Goal: Task Accomplishment & Management: Complete application form

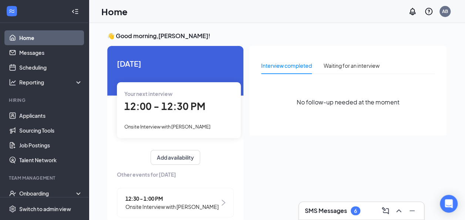
click at [165, 109] on span "12:00 - 12:30 PM" at bounding box center [164, 106] width 81 height 12
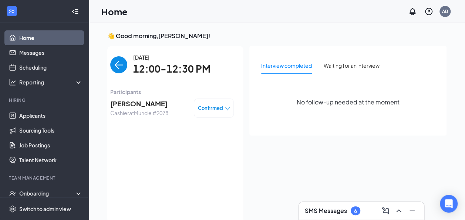
scroll to position [3, 0]
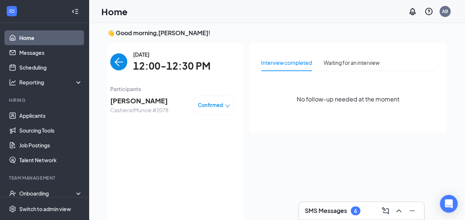
click at [123, 105] on span "[PERSON_NAME]" at bounding box center [139, 100] width 58 height 10
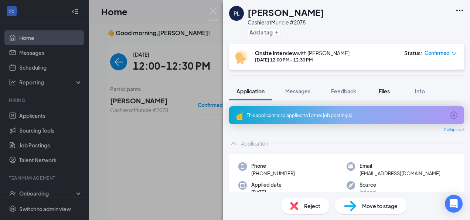
click at [389, 92] on span "Files" at bounding box center [384, 91] width 11 height 7
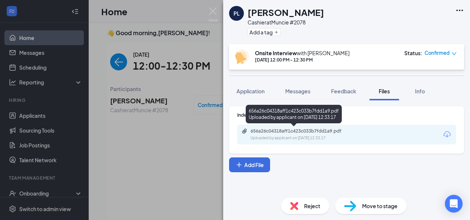
click at [334, 130] on div "656a26c04318aff1c423c033b7fdd1a9.pdf" at bounding box center [303, 131] width 104 height 6
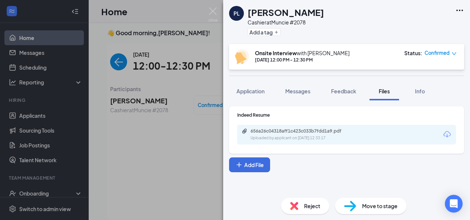
click at [378, 206] on span "Move to stage" at bounding box center [379, 205] width 35 height 8
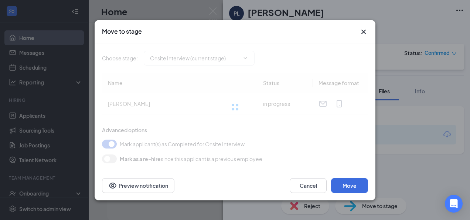
type input "Hiring Complete (final stage)"
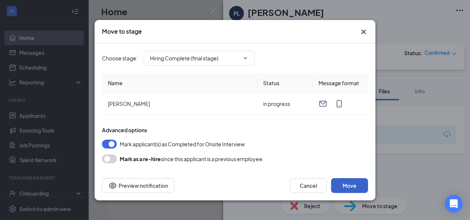
click at [345, 179] on button "Move" at bounding box center [349, 185] width 37 height 15
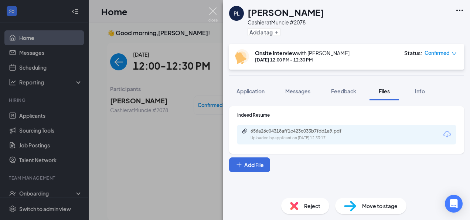
click at [215, 11] on img at bounding box center [213, 14] width 9 height 14
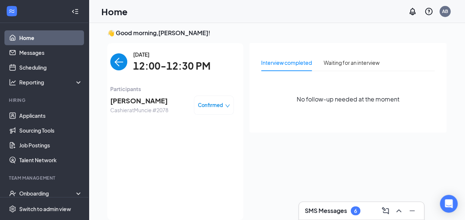
click at [220, 103] on div "Confirmed" at bounding box center [214, 104] width 32 height 7
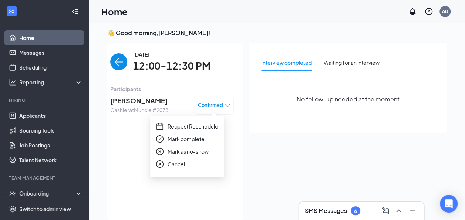
click at [190, 138] on span "Mark complete" at bounding box center [185, 139] width 37 height 8
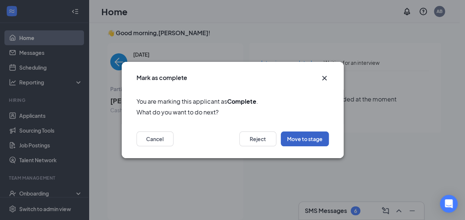
click at [301, 141] on button "Move to stage" at bounding box center [305, 138] width 48 height 15
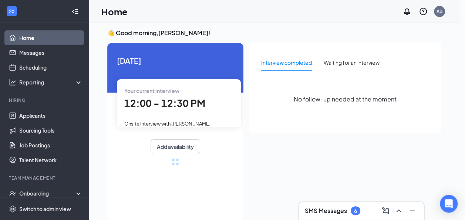
type input "Hiring Complete (final stage)"
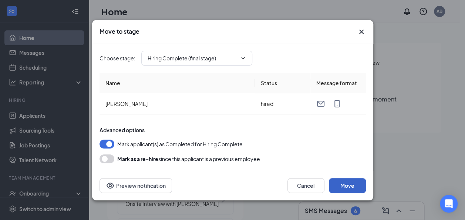
click at [350, 181] on button "Move" at bounding box center [347, 185] width 37 height 15
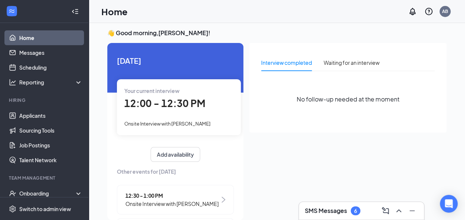
click at [221, 199] on img at bounding box center [223, 199] width 4 height 6
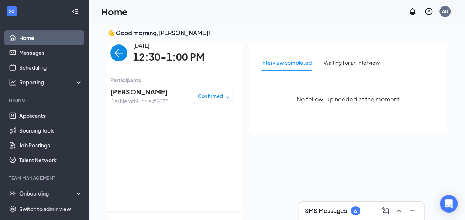
scroll to position [15, 0]
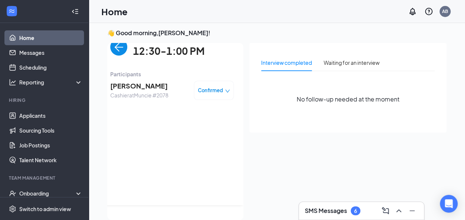
click at [113, 50] on img "back-button" at bounding box center [118, 46] width 17 height 17
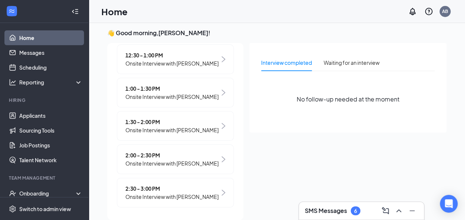
scroll to position [141, 0]
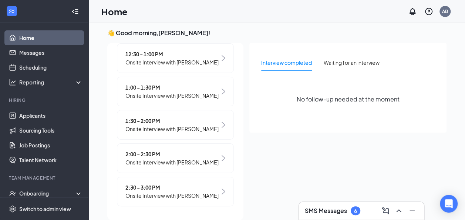
click at [221, 159] on img at bounding box center [223, 158] width 4 height 6
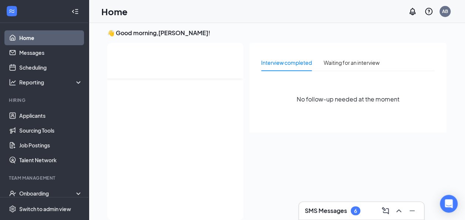
scroll to position [0, 0]
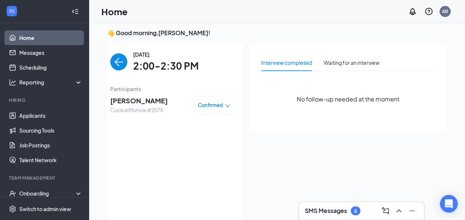
click at [127, 102] on span "[PERSON_NAME]" at bounding box center [138, 100] width 57 height 10
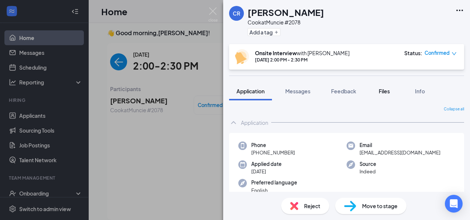
click at [385, 90] on span "Files" at bounding box center [384, 91] width 11 height 7
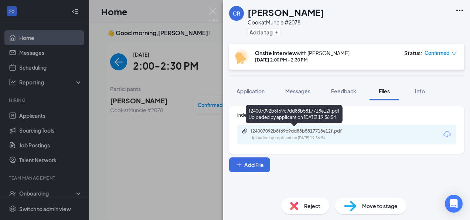
click at [327, 132] on div "f24007092b8f69c9dd88b5817718e12f.pdf" at bounding box center [303, 131] width 104 height 6
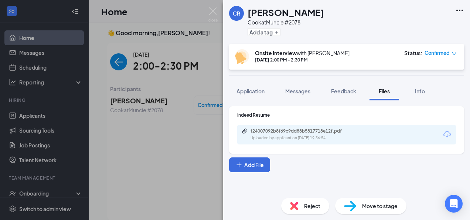
click at [453, 54] on icon "down" at bounding box center [454, 53] width 4 height 3
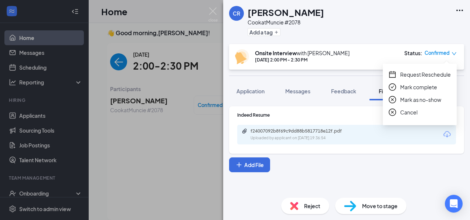
click at [413, 112] on span "Cancel" at bounding box center [408, 112] width 17 height 8
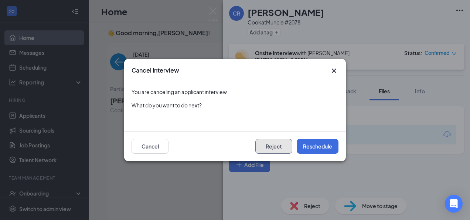
click at [275, 145] on button "Reject" at bounding box center [273, 146] width 37 height 15
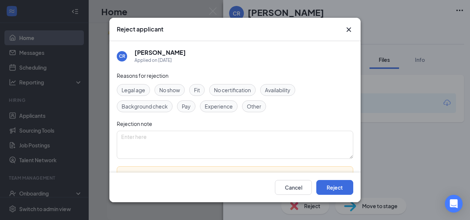
click at [199, 91] on span "Fit" at bounding box center [197, 90] width 6 height 8
click at [336, 190] on button "Reject" at bounding box center [334, 187] width 37 height 15
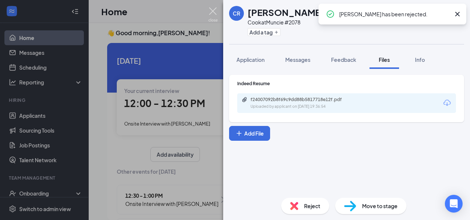
click at [212, 9] on img at bounding box center [213, 14] width 9 height 14
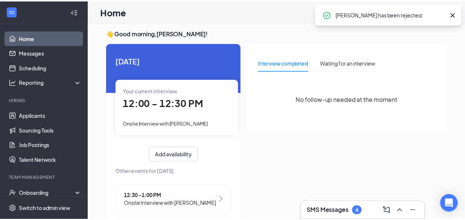
scroll to position [0, 65]
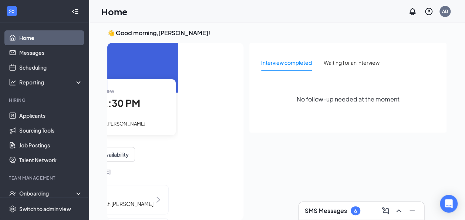
click at [71, 13] on icon "Collapse" at bounding box center [74, 11] width 7 height 7
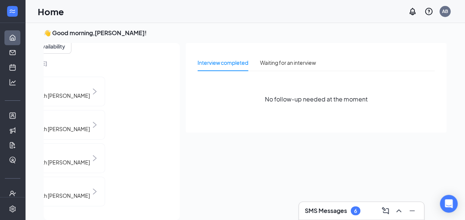
scroll to position [108, 65]
click at [9, 11] on icon "Expand" at bounding box center [10, 11] width 3 height 5
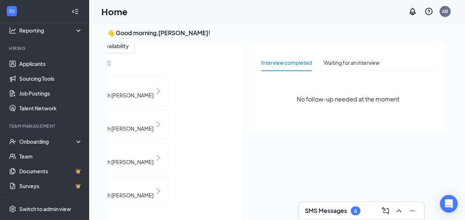
scroll to position [59, 0]
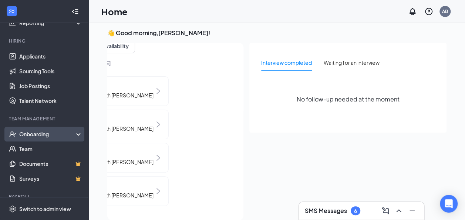
click at [69, 136] on div "Onboarding" at bounding box center [47, 133] width 57 height 7
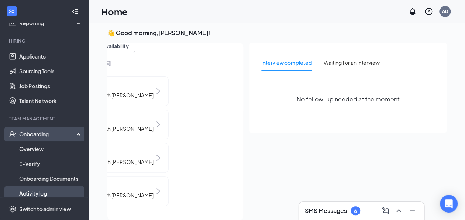
click at [63, 194] on link "Activity log" at bounding box center [50, 193] width 63 height 15
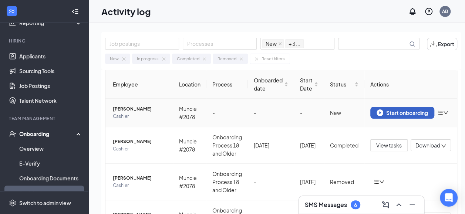
click at [406, 110] on div "Start onboarding" at bounding box center [401, 112] width 51 height 7
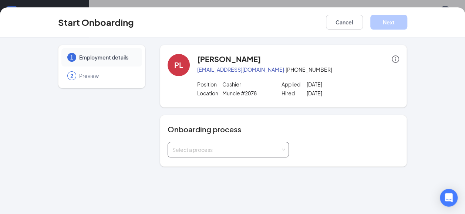
click at [282, 149] on span at bounding box center [282, 149] width 3 height 3
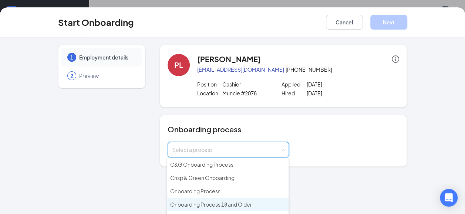
click at [240, 203] on span "Onboarding Process 18 and Older" at bounding box center [211, 204] width 82 height 7
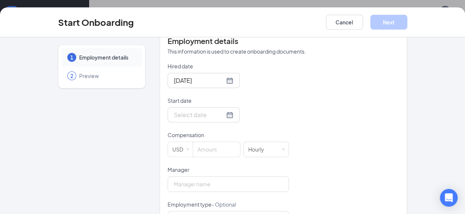
scroll to position [148, 0]
click at [219, 116] on div at bounding box center [204, 114] width 60 height 9
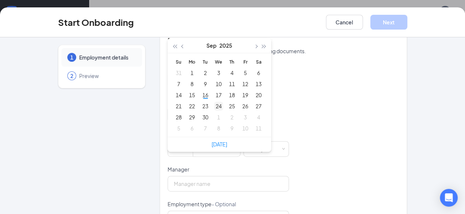
type input "[DATE]"
click at [216, 104] on div "24" at bounding box center [218, 106] width 9 height 9
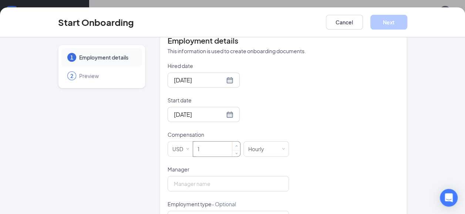
click at [235, 145] on span "Increase Value" at bounding box center [236, 146] width 3 height 3
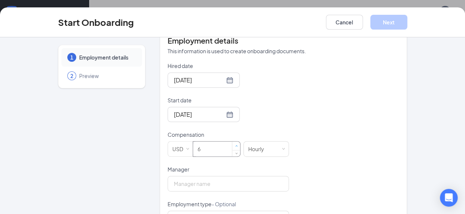
click at [235, 145] on span "Increase Value" at bounding box center [236, 146] width 3 height 3
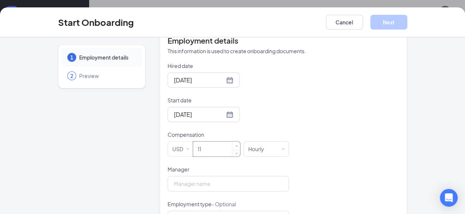
click at [235, 145] on span "Increase Value" at bounding box center [236, 146] width 3 height 3
type input "12"
click at [235, 145] on span "Increase Value" at bounding box center [236, 146] width 3 height 3
click at [235, 181] on input "Manager" at bounding box center [227, 184] width 121 height 16
type input "[PERSON_NAME]"
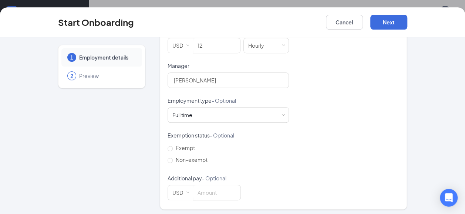
scroll to position [253, 0]
click at [281, 112] on span at bounding box center [282, 113] width 3 height 3
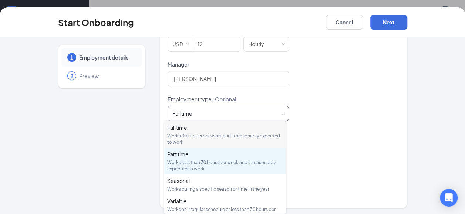
click at [250, 161] on div "Works less than 30 hours per week and is reasonably expected to work" at bounding box center [224, 165] width 115 height 13
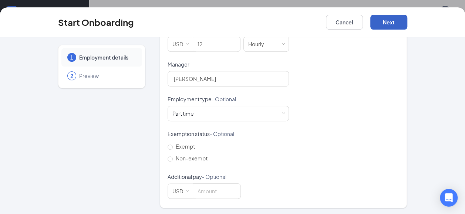
click at [381, 25] on button "Next" at bounding box center [388, 22] width 37 height 15
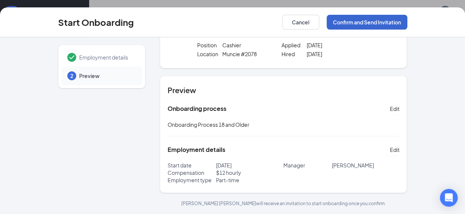
scroll to position [38, 0]
click at [381, 25] on button "Confirm and Send Invitation" at bounding box center [366, 22] width 81 height 15
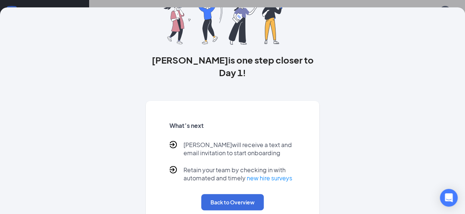
scroll to position [63, 0]
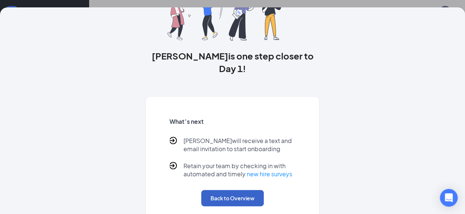
click at [234, 190] on button "Back to Overview" at bounding box center [232, 198] width 62 height 16
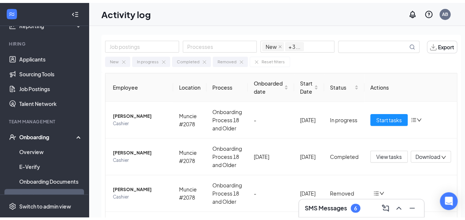
scroll to position [0, 0]
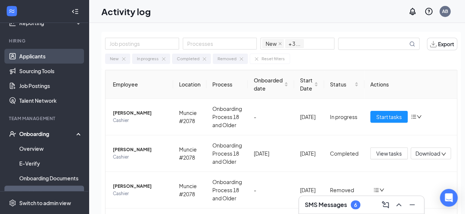
click at [35, 58] on link "Applicants" at bounding box center [50, 56] width 63 height 15
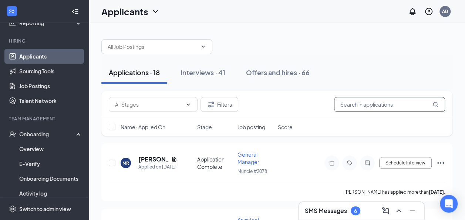
click at [377, 106] on input "text" at bounding box center [389, 104] width 111 height 15
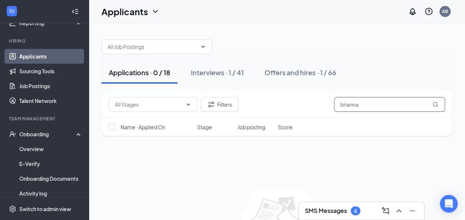
scroll to position [44, 0]
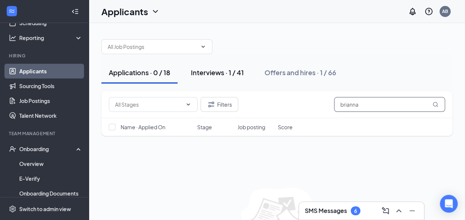
type input "brianna"
click at [216, 73] on div "Interviews · 1 / 41" at bounding box center [217, 72] width 53 height 9
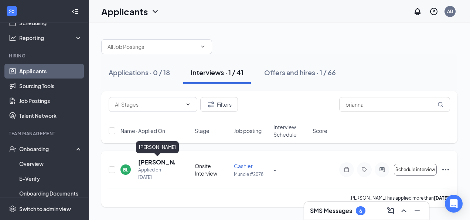
click at [153, 164] on h5 "[PERSON_NAME]" at bounding box center [156, 162] width 37 height 8
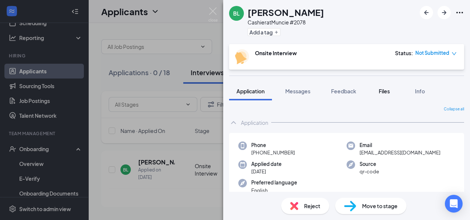
click at [388, 91] on span "Files" at bounding box center [384, 91] width 11 height 7
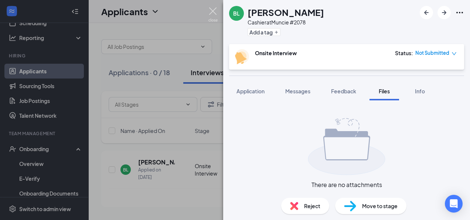
click at [214, 8] on img at bounding box center [213, 14] width 9 height 14
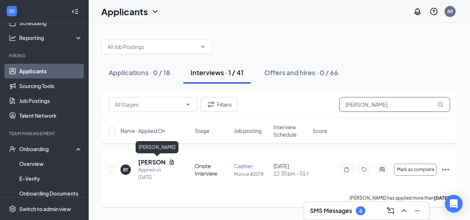
type input "[PERSON_NAME]"
click at [152, 161] on h5 "[PERSON_NAME]" at bounding box center [152, 162] width 28 height 8
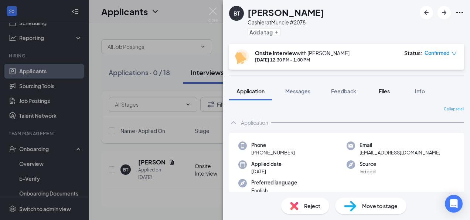
click at [386, 92] on span "Files" at bounding box center [384, 91] width 11 height 7
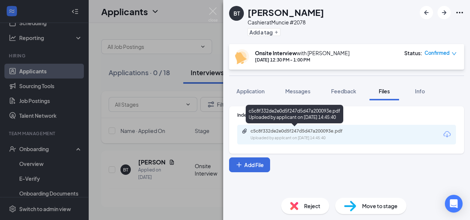
click at [324, 131] on div "c5c8f332de2e0d5f247d5d47a200093e.pdf" at bounding box center [303, 131] width 104 height 6
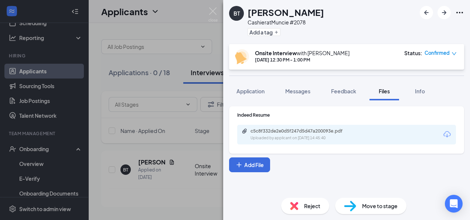
click at [452, 52] on icon "down" at bounding box center [454, 53] width 5 height 5
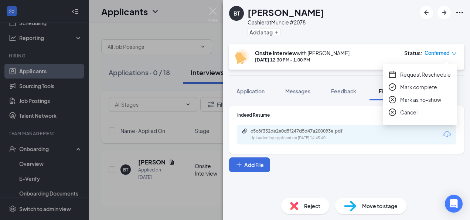
click at [426, 86] on span "Mark complete" at bounding box center [418, 87] width 37 height 8
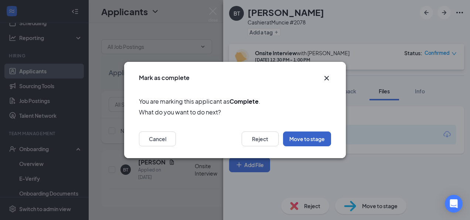
click at [308, 139] on button "Move to stage" at bounding box center [307, 138] width 48 height 15
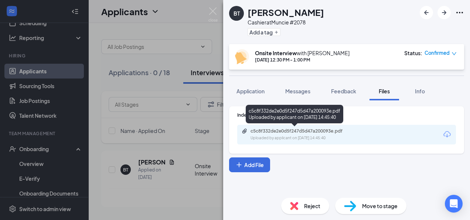
type input "Hiring Complete (final stage)"
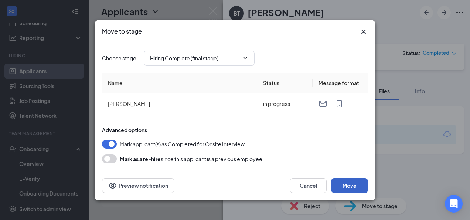
click at [353, 183] on button "Move" at bounding box center [349, 185] width 37 height 15
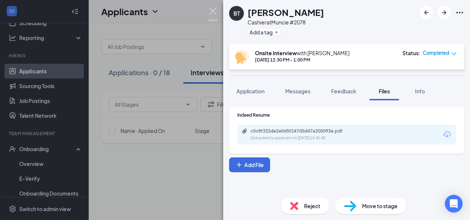
click at [213, 12] on img at bounding box center [213, 14] width 9 height 14
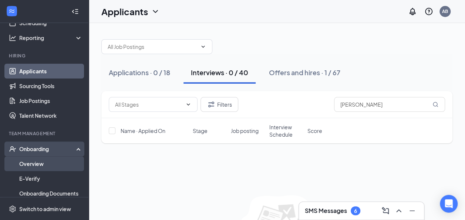
click at [36, 162] on link "Overview" at bounding box center [50, 163] width 63 height 15
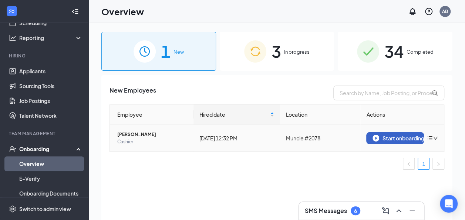
click at [396, 137] on div "Start onboarding" at bounding box center [394, 138] width 45 height 7
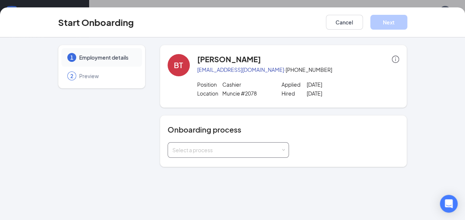
click at [284, 151] on div "Select a process" at bounding box center [227, 150] width 121 height 16
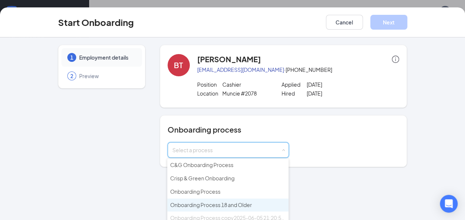
click at [245, 201] on span "Onboarding Process 18 and Older" at bounding box center [211, 204] width 82 height 7
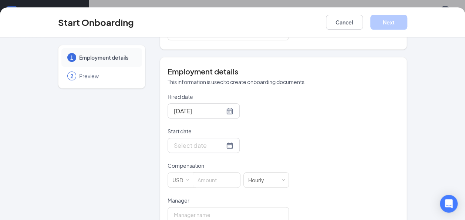
scroll to position [133, 0]
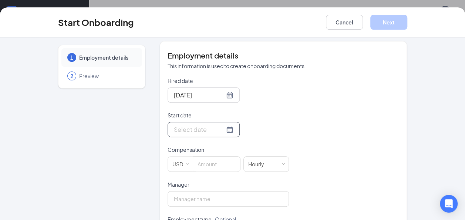
click at [219, 130] on div at bounding box center [204, 129] width 60 height 9
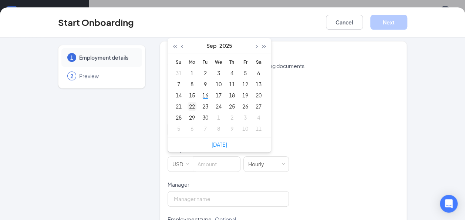
type input "[DATE]"
click at [191, 102] on div "22" at bounding box center [191, 106] width 9 height 9
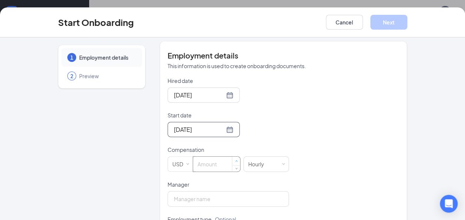
click at [235, 160] on span "Increase Value" at bounding box center [236, 161] width 3 height 3
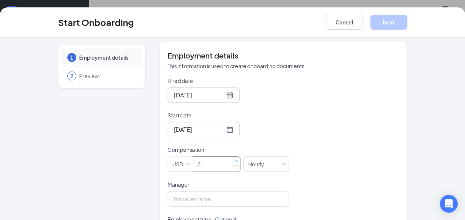
click at [235, 160] on span "Increase Value" at bounding box center [236, 161] width 3 height 3
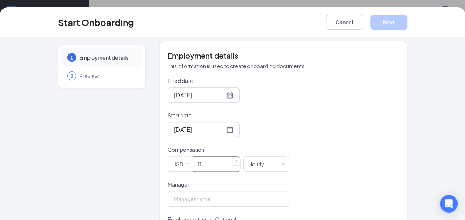
click at [235, 160] on span "Increase Value" at bounding box center [236, 161] width 3 height 3
type input "12"
click at [235, 160] on span "Increase Value" at bounding box center [236, 161] width 3 height 3
click at [244, 198] on input "Manager" at bounding box center [227, 199] width 121 height 16
type input "[PERSON_NAME]"
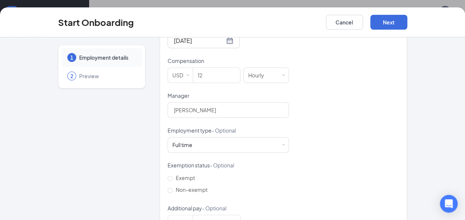
scroll to position [237, 0]
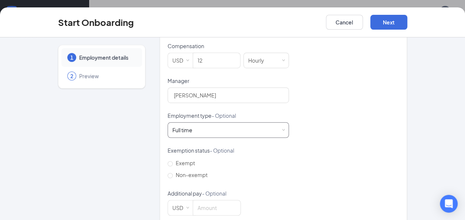
click at [281, 128] on span at bounding box center [282, 129] width 3 height 3
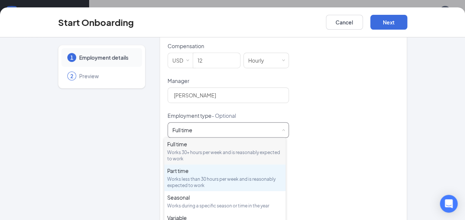
click at [248, 179] on div "Works less than 30 hours per week and is reasonably expected to work" at bounding box center [224, 182] width 115 height 13
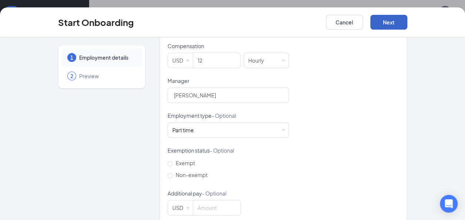
click at [382, 20] on button "Next" at bounding box center [388, 22] width 37 height 15
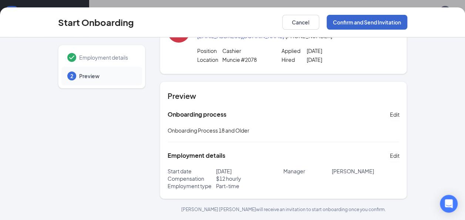
scroll to position [33, 0]
click at [382, 20] on button "Confirm and Send Invitation" at bounding box center [366, 22] width 81 height 15
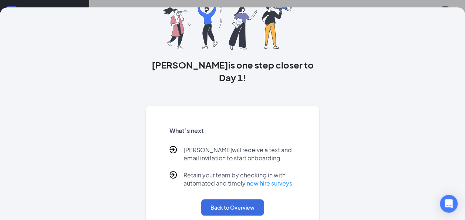
scroll to position [57, 0]
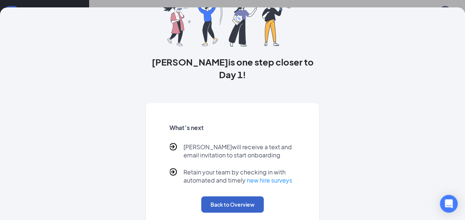
click at [220, 196] on button "Back to Overview" at bounding box center [232, 204] width 62 height 16
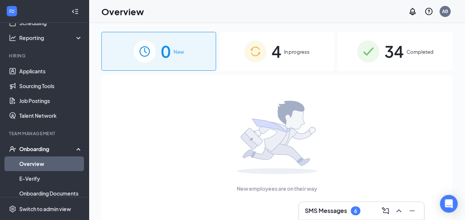
scroll to position [0, 0]
click at [40, 69] on link "Applicants" at bounding box center [50, 71] width 63 height 15
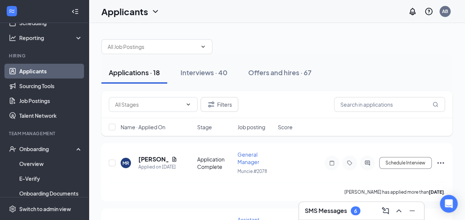
click at [142, 72] on div "Applications · 18" at bounding box center [134, 72] width 51 height 9
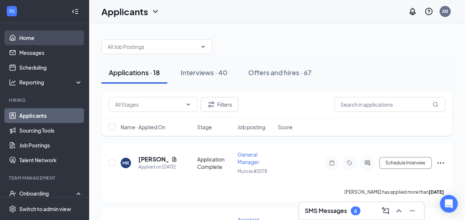
click at [31, 40] on link "Home" at bounding box center [50, 37] width 63 height 15
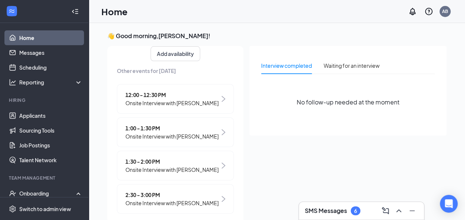
scroll to position [108, 0]
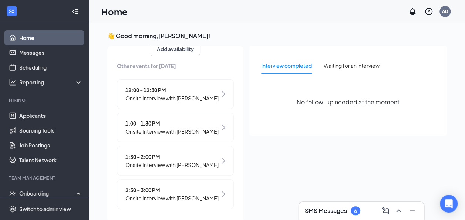
click at [221, 160] on img at bounding box center [223, 160] width 4 height 6
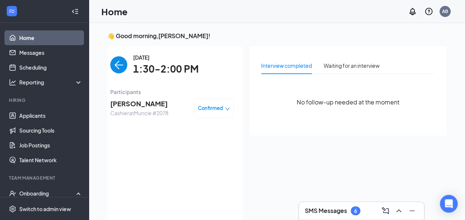
scroll to position [3, 0]
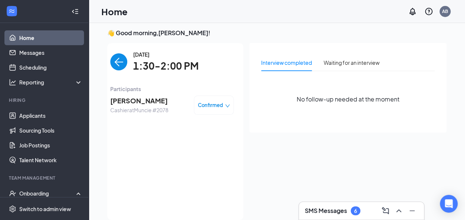
click at [210, 105] on span "Confirmed" at bounding box center [210, 104] width 25 height 7
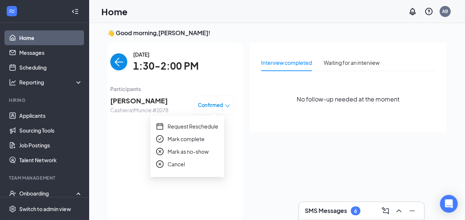
click at [192, 126] on span "Request Reschedule" at bounding box center [192, 126] width 51 height 8
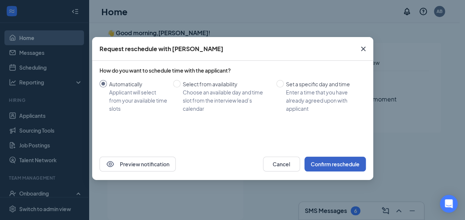
click at [331, 159] on button "Confirm reschedule" at bounding box center [334, 163] width 61 height 15
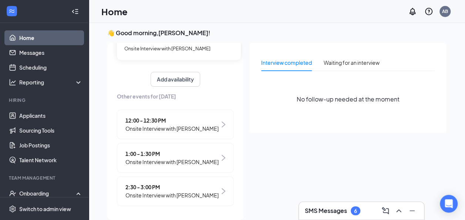
scroll to position [75, 0]
click at [221, 188] on img at bounding box center [223, 190] width 4 height 6
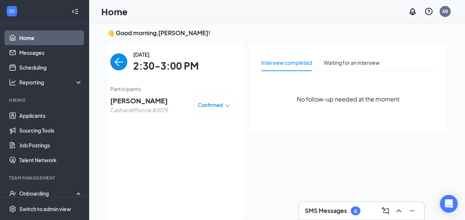
click at [225, 105] on icon "down" at bounding box center [227, 105] width 5 height 5
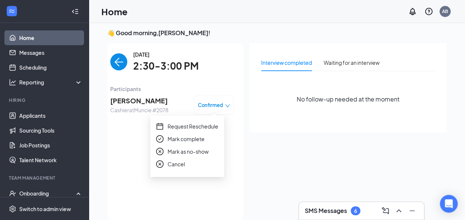
click at [199, 126] on span "Request Reschedule" at bounding box center [192, 126] width 51 height 8
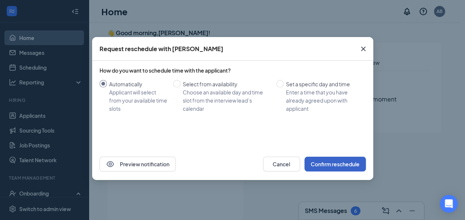
click at [321, 162] on button "Confirm reschedule" at bounding box center [334, 163] width 61 height 15
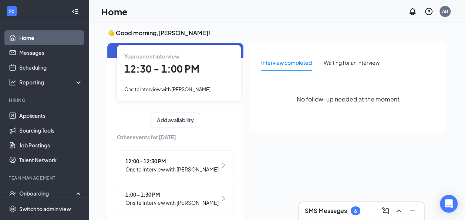
scroll to position [42, 0]
